Goal: Task Accomplishment & Management: Manage account settings

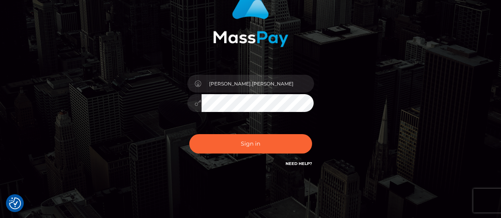
scroll to position [79, 0]
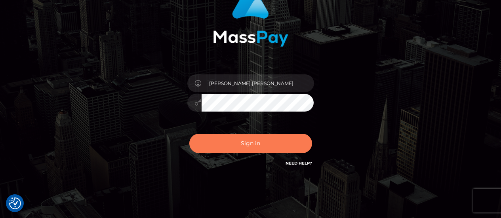
click at [258, 144] on button "Sign in" at bounding box center [250, 143] width 123 height 19
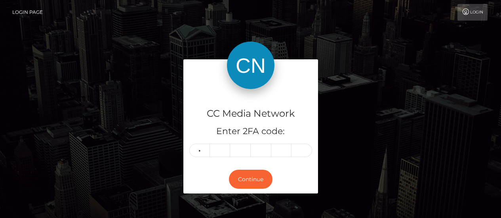
type input "8"
type input "9"
type input "8"
type input "0"
type input "6"
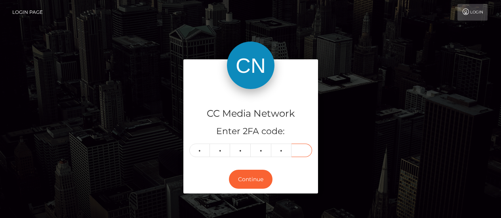
type input "0"
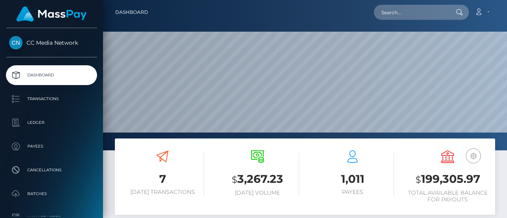
scroll to position [140, 119]
click at [405, 6] on input "text" at bounding box center [411, 12] width 74 height 15
paste input "[EMAIL_ADDRESS][DOMAIN_NAME]"
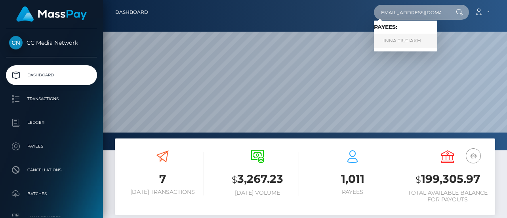
type input "[EMAIL_ADDRESS][DOMAIN_NAME]"
click at [407, 42] on link "INNA TIUTIAKH" at bounding box center [405, 41] width 63 height 15
